Goal: Information Seeking & Learning: Find specific fact

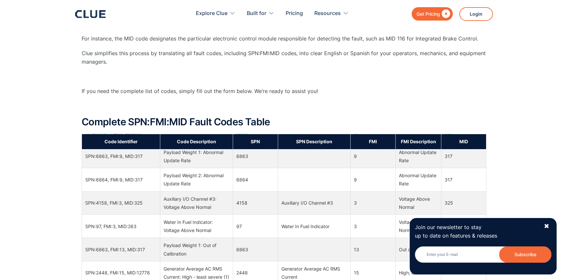
scroll to position [359, 0]
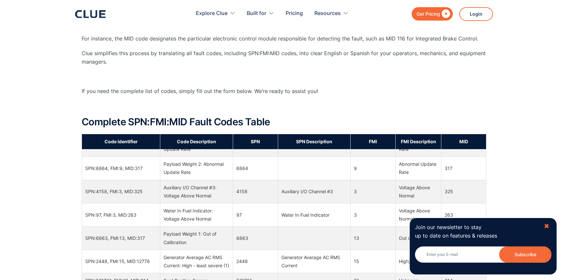
click at [549, 225] on div "✖" at bounding box center [547, 226] width 6 height 8
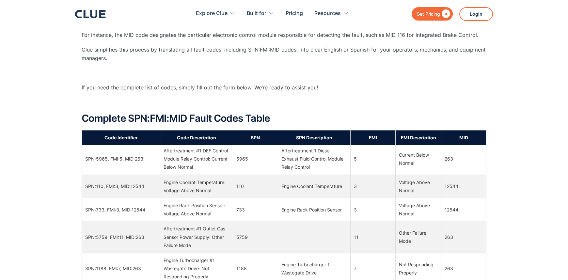
scroll to position [0, 0]
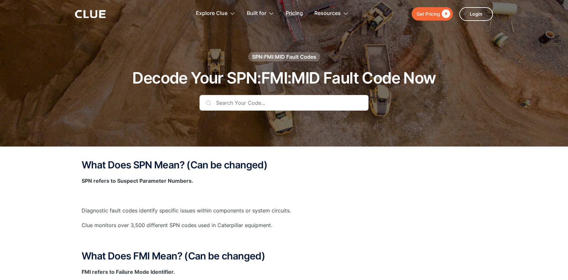
click at [267, 104] on input "text" at bounding box center [283, 103] width 169 height 16
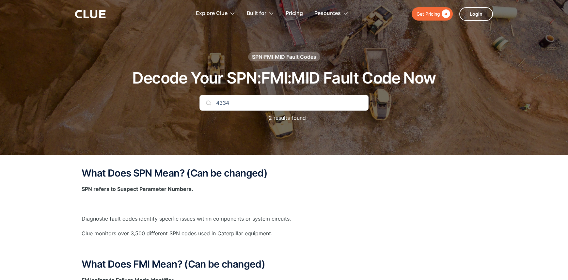
type input "4334"
click at [294, 15] on link "Pricing" at bounding box center [294, 13] width 17 height 21
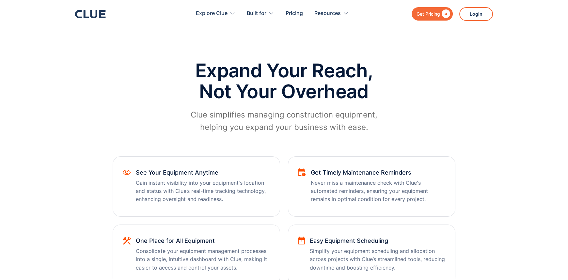
scroll to position [261, 0]
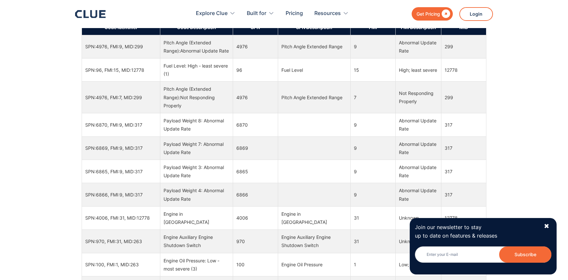
scroll to position [522, 0]
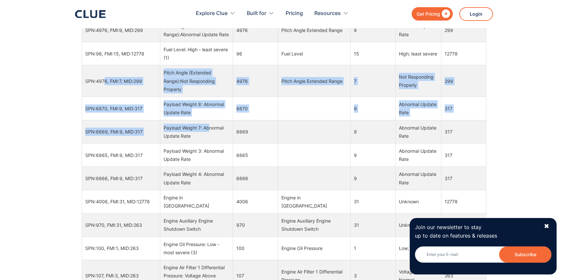
drag, startPoint x: 106, startPoint y: 81, endPoint x: 186, endPoint y: 134, distance: 95.8
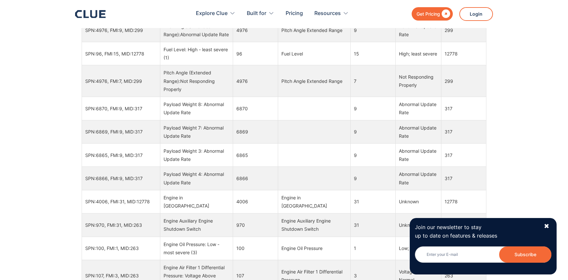
click at [310, 143] on td at bounding box center [314, 131] width 72 height 23
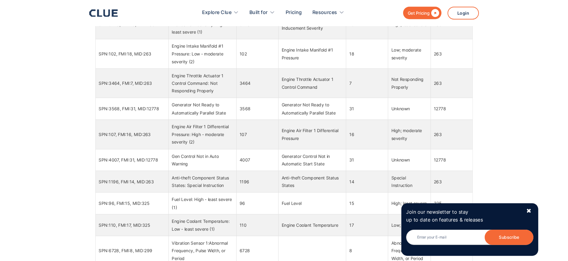
scroll to position [653, 0]
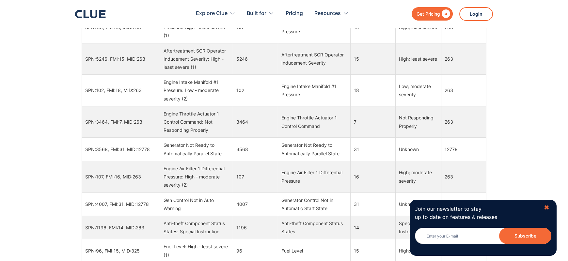
click at [546, 207] on div "✖" at bounding box center [547, 208] width 6 height 8
